Goal: Find specific page/section: Find specific page/section

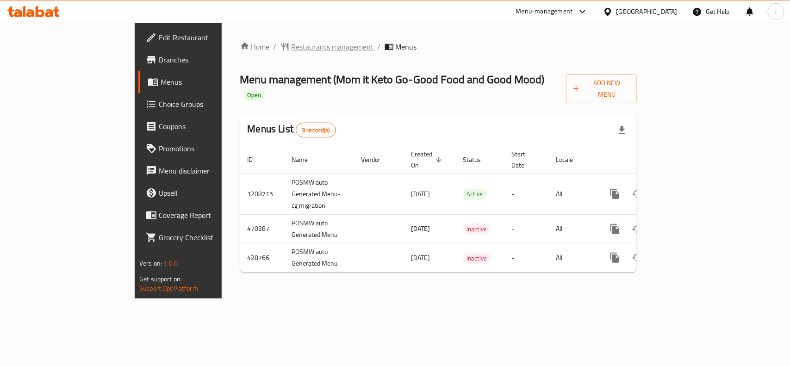
click at [291, 43] on span "Restaurants management" at bounding box center [332, 46] width 82 height 11
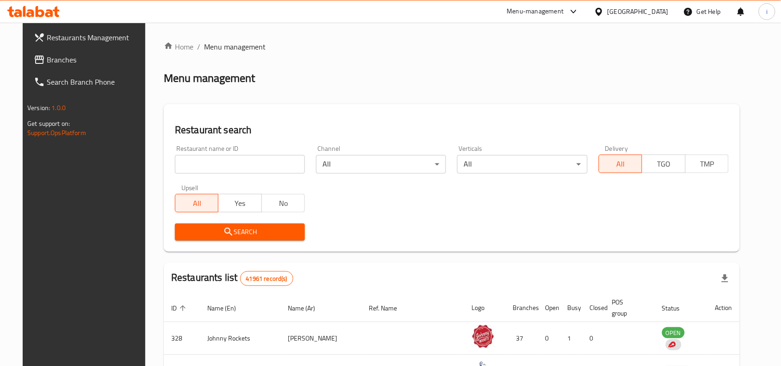
click at [69, 61] on span "Branches" at bounding box center [96, 59] width 99 height 11
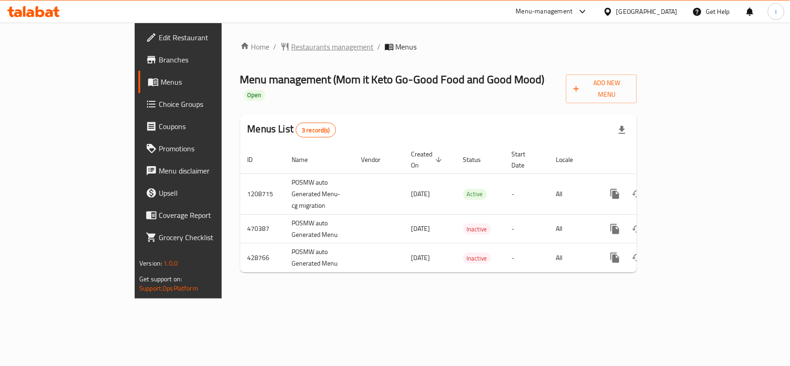
click at [291, 43] on span "Restaurants management" at bounding box center [332, 46] width 82 height 11
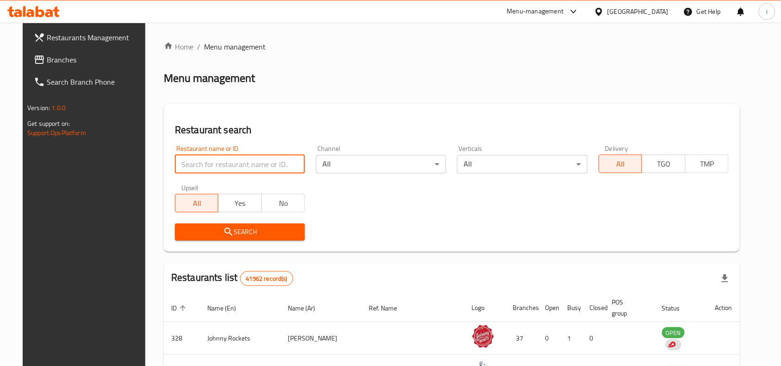
click at [222, 163] on input "search" at bounding box center [240, 164] width 130 height 19
paste input "27813"
type input "27813"
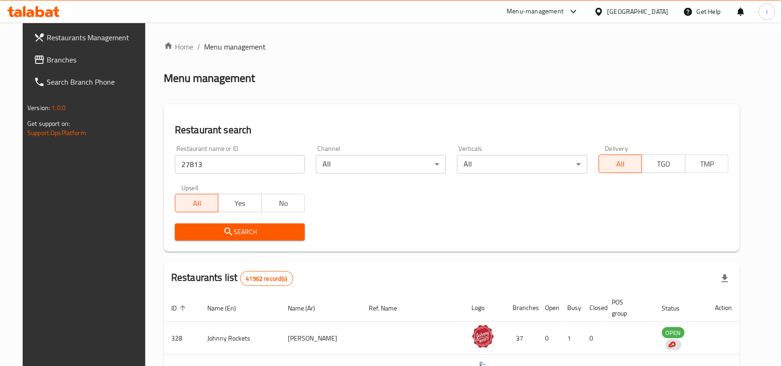
click at [255, 229] on span "Search" at bounding box center [239, 232] width 115 height 12
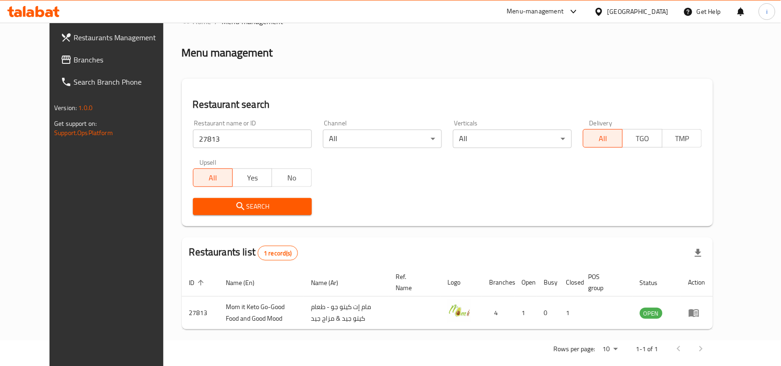
scroll to position [39, 0]
